Goal: Navigation & Orientation: Find specific page/section

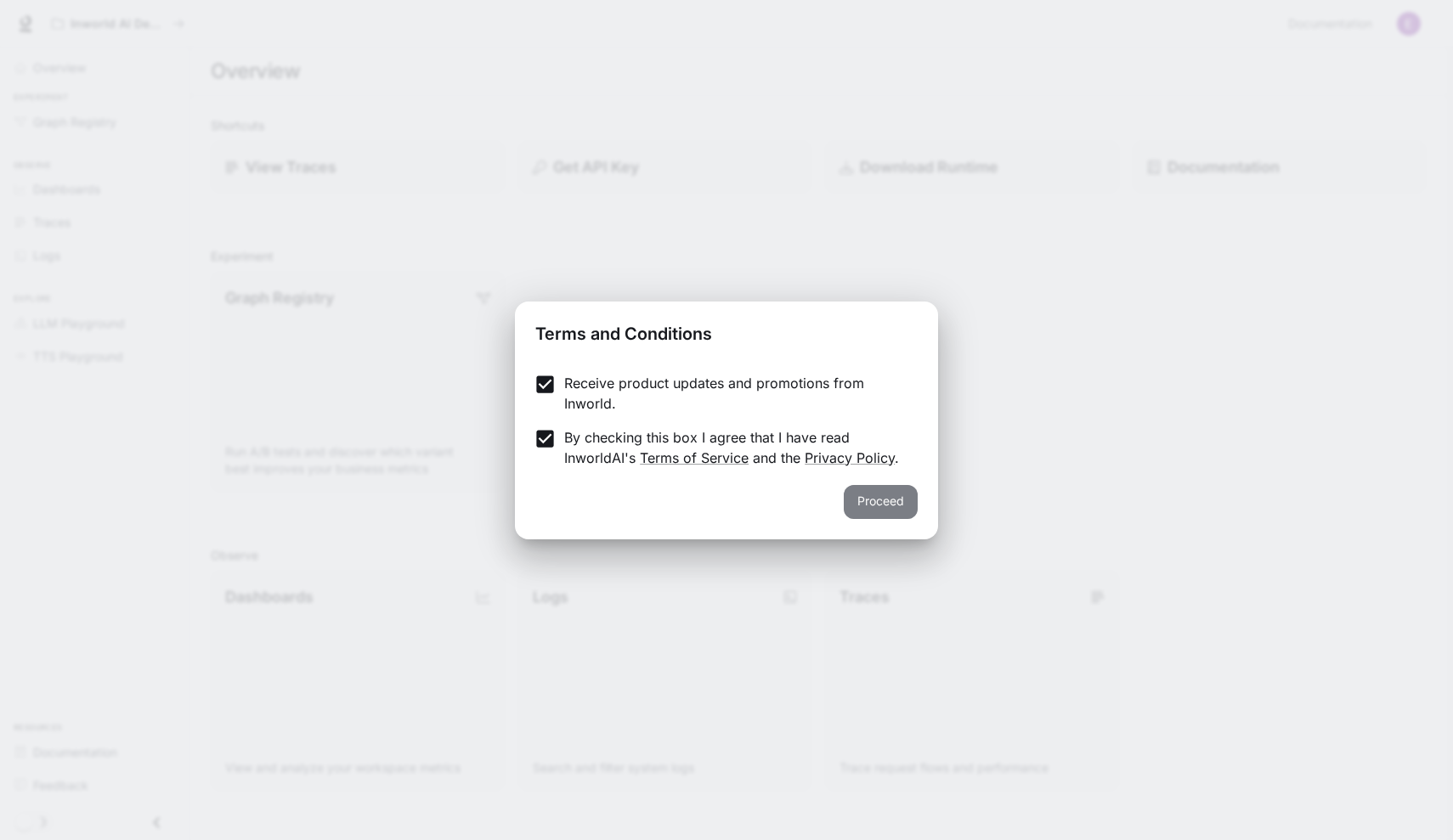
click at [851, 496] on button "Proceed" at bounding box center [880, 502] width 74 height 34
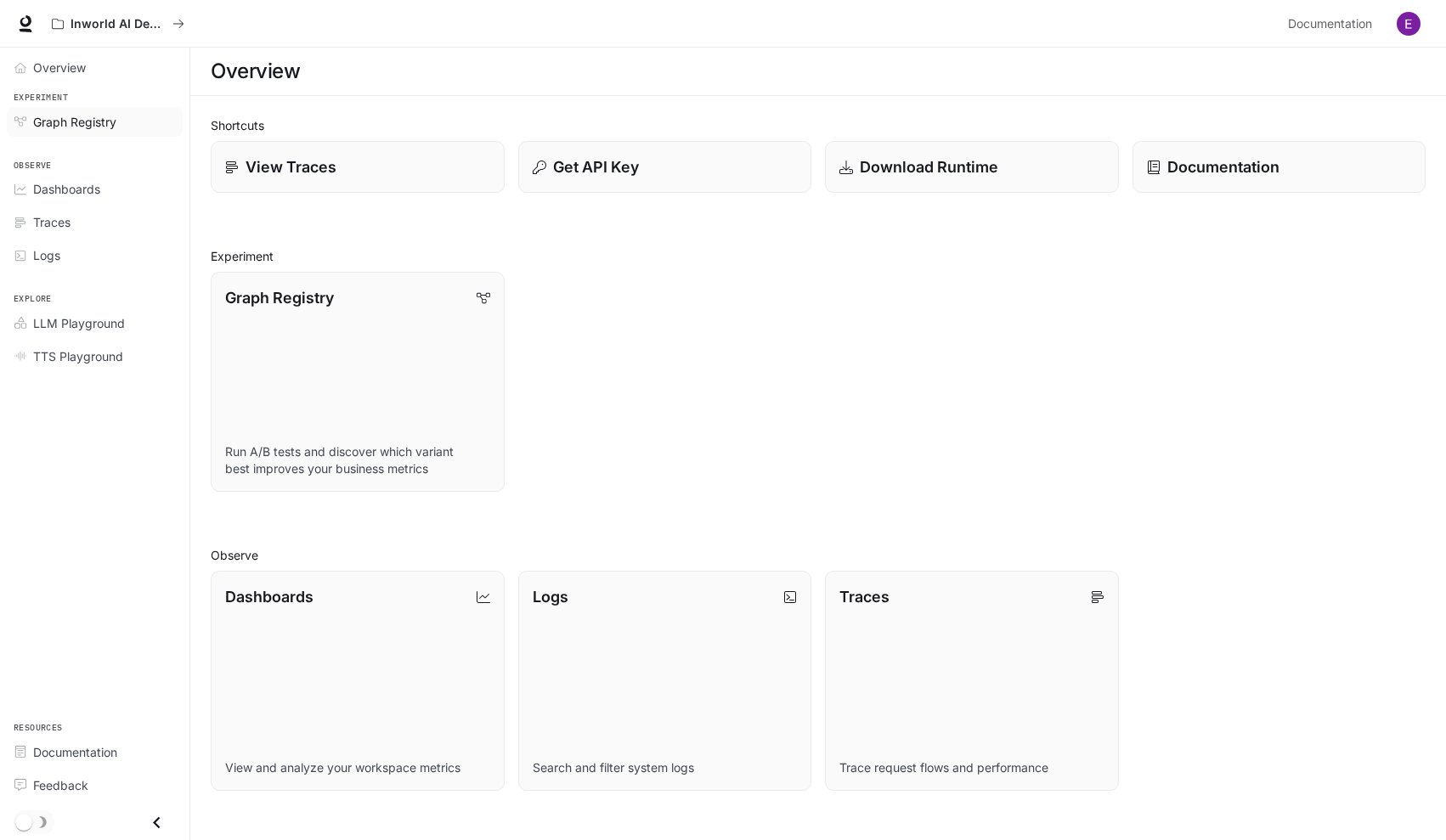
click at [103, 130] on link "Graph Registry" at bounding box center [95, 122] width 176 height 30
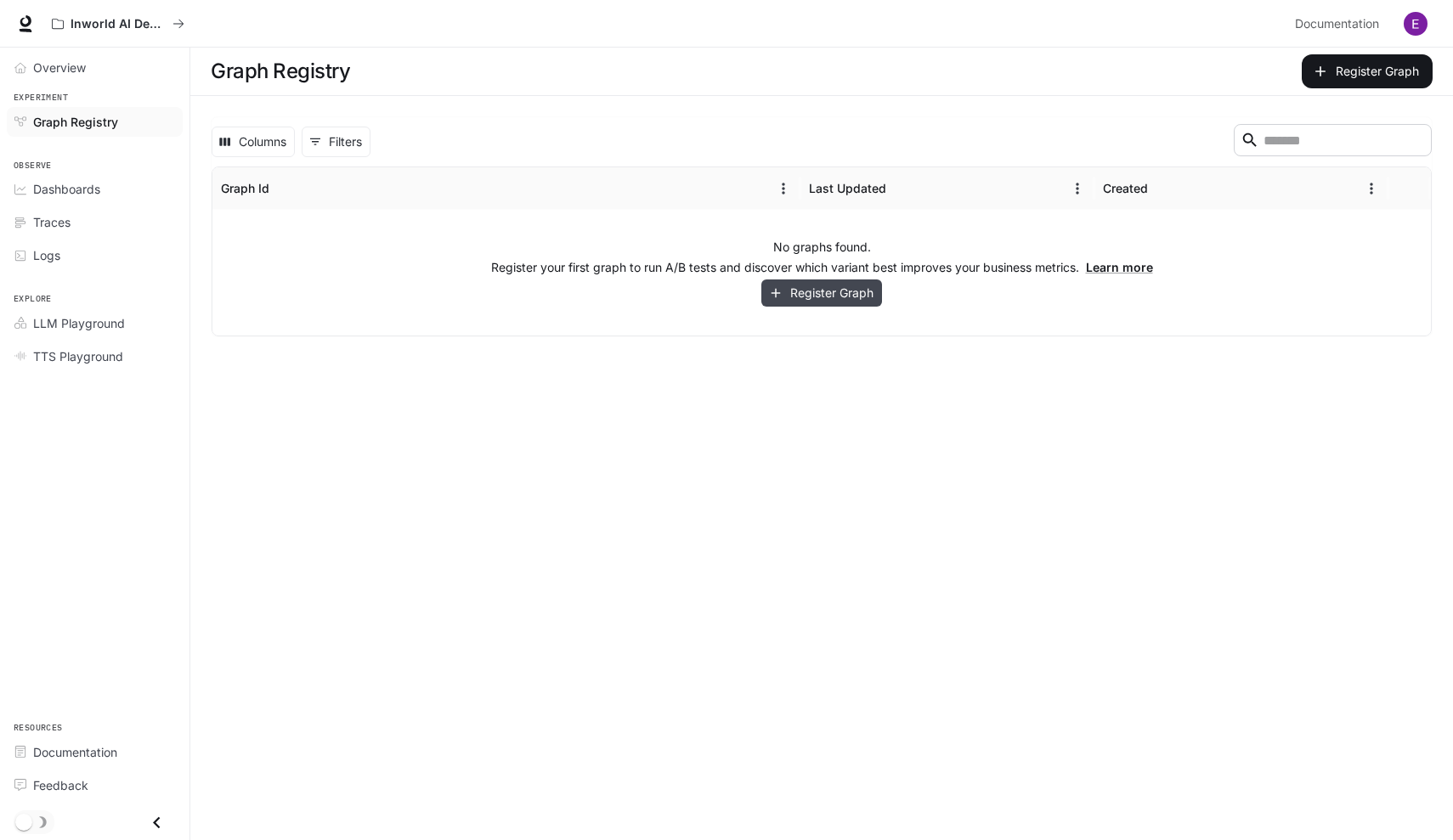
click at [821, 301] on button "Register Graph" at bounding box center [821, 293] width 121 height 28
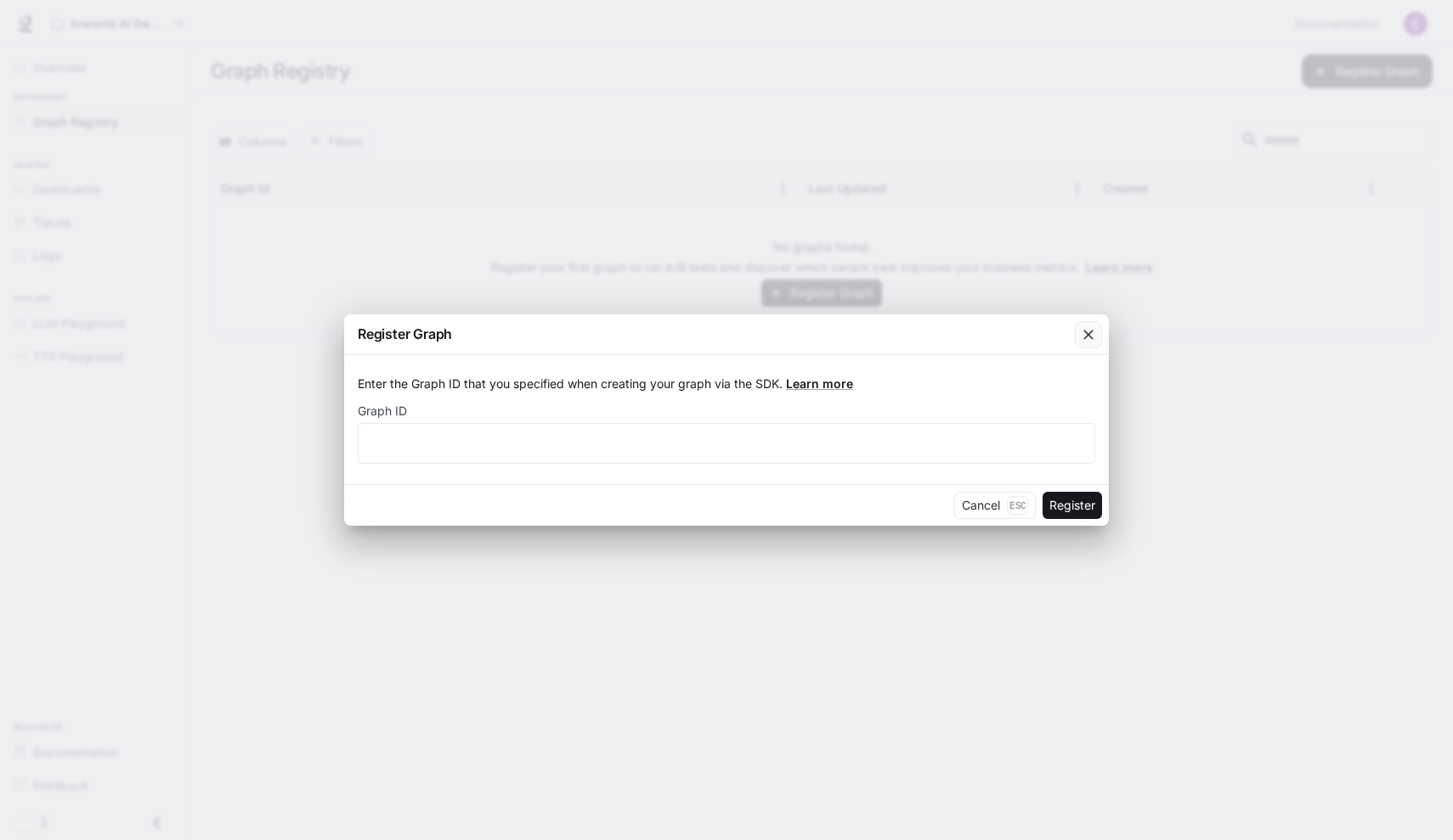
click at [1086, 335] on icon "button" at bounding box center [1088, 335] width 17 height 17
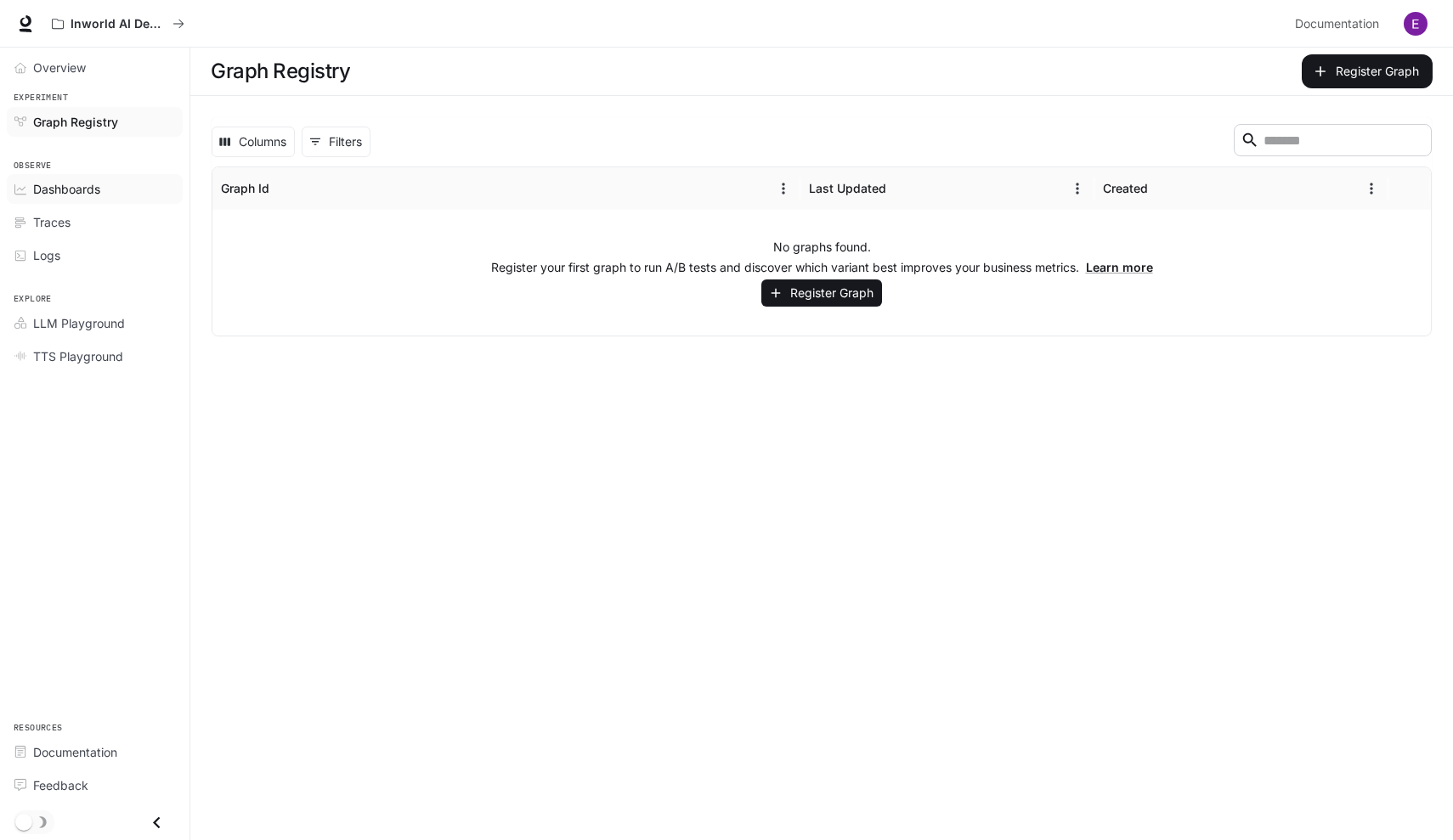
click at [93, 191] on span "Dashboards" at bounding box center [66, 189] width 67 height 18
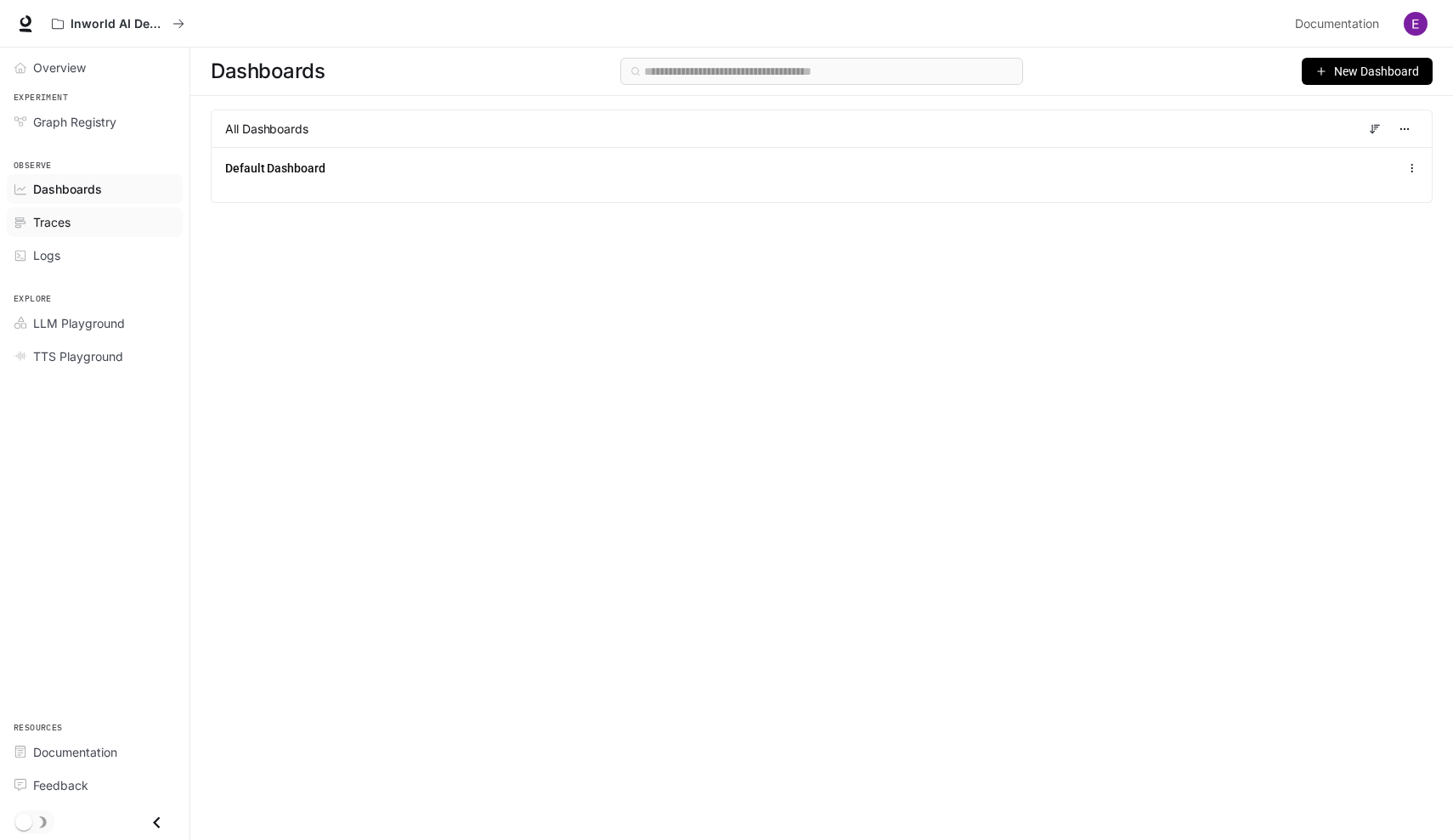
click at [64, 230] on link "Traces" at bounding box center [95, 222] width 176 height 30
